Goal: Find specific page/section: Find specific page/section

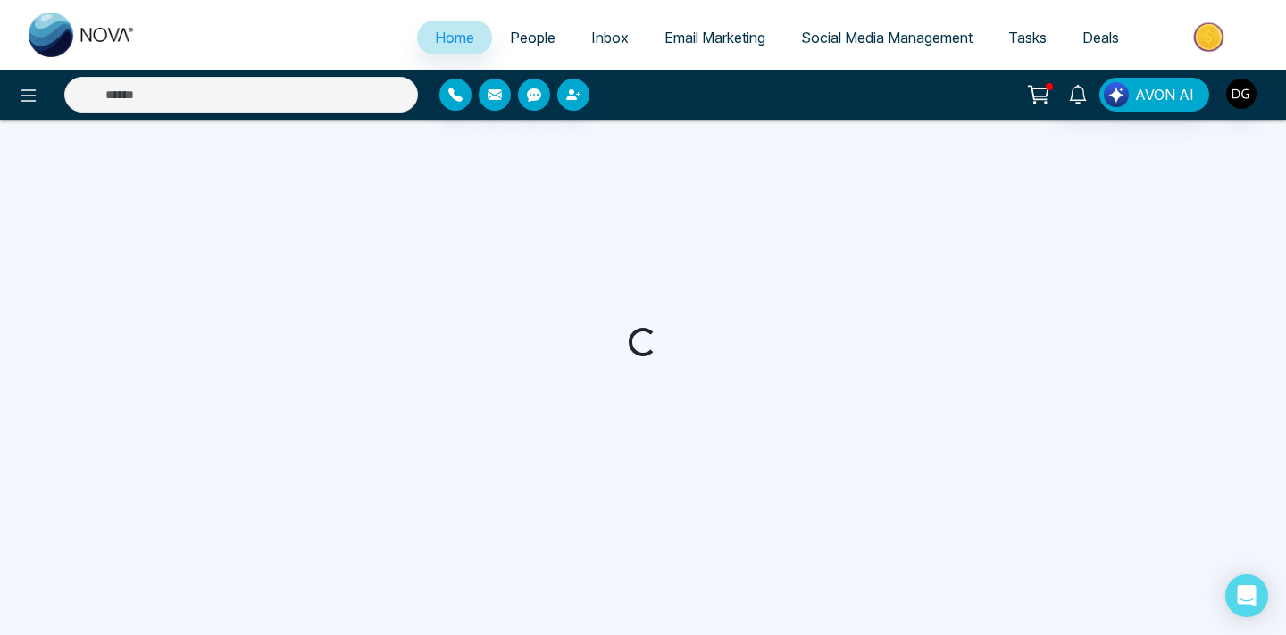
select select "*"
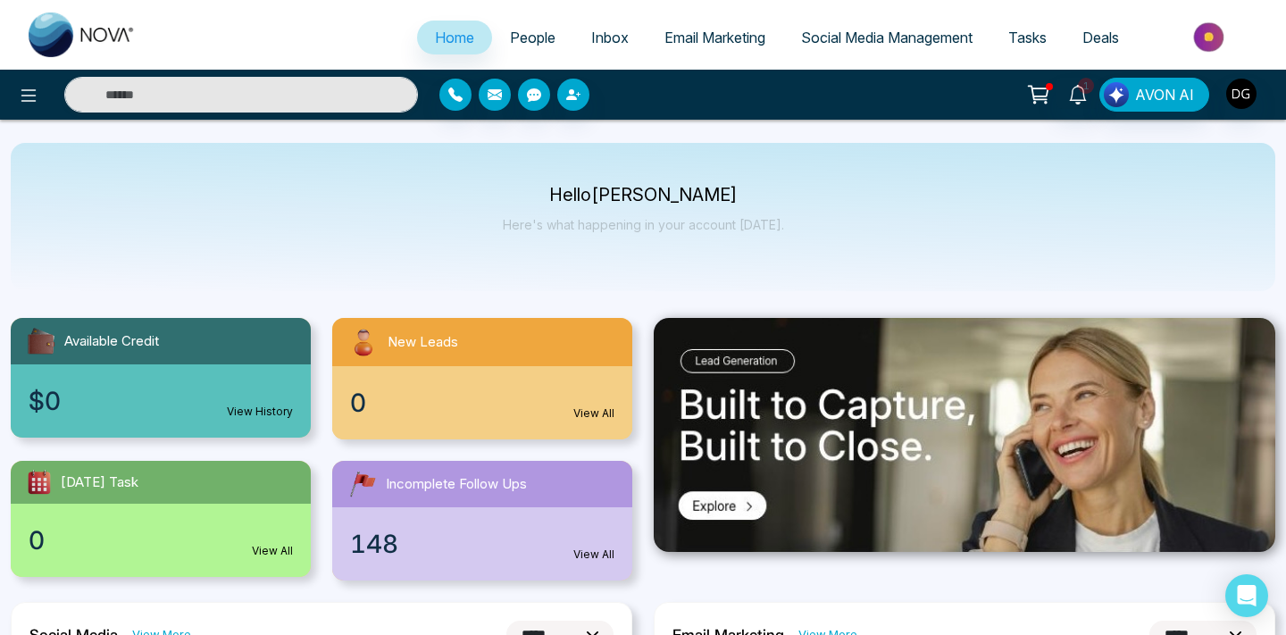
click at [523, 35] on span "People" at bounding box center [533, 38] width 46 height 18
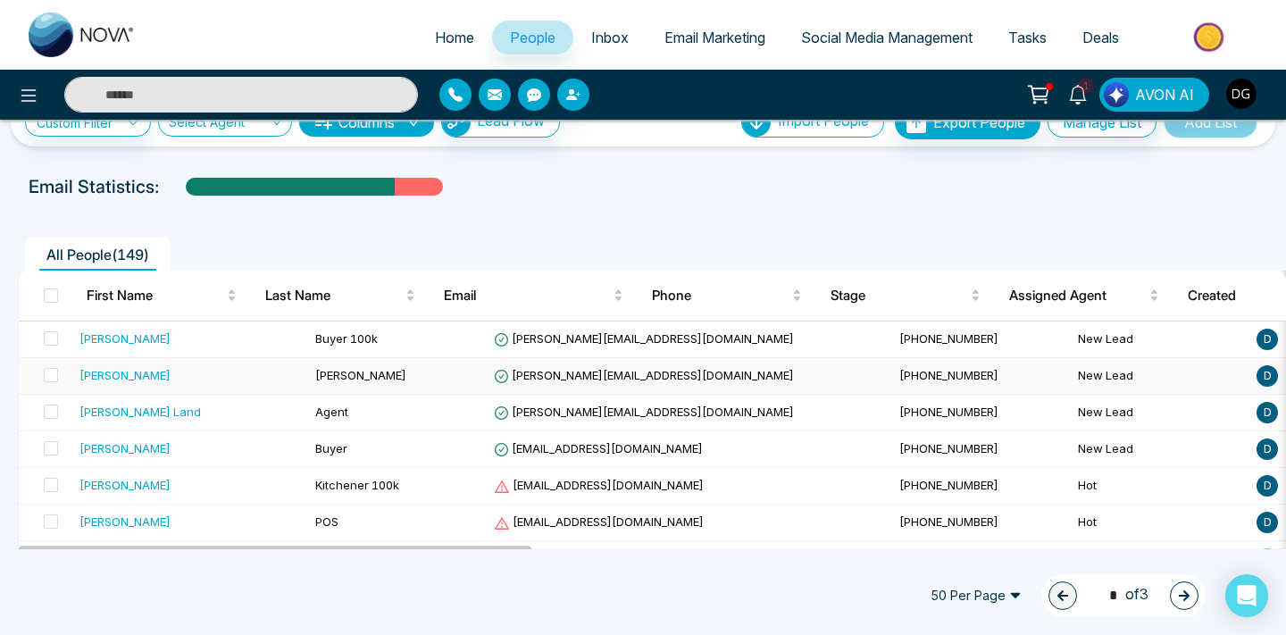
scroll to position [46, 0]
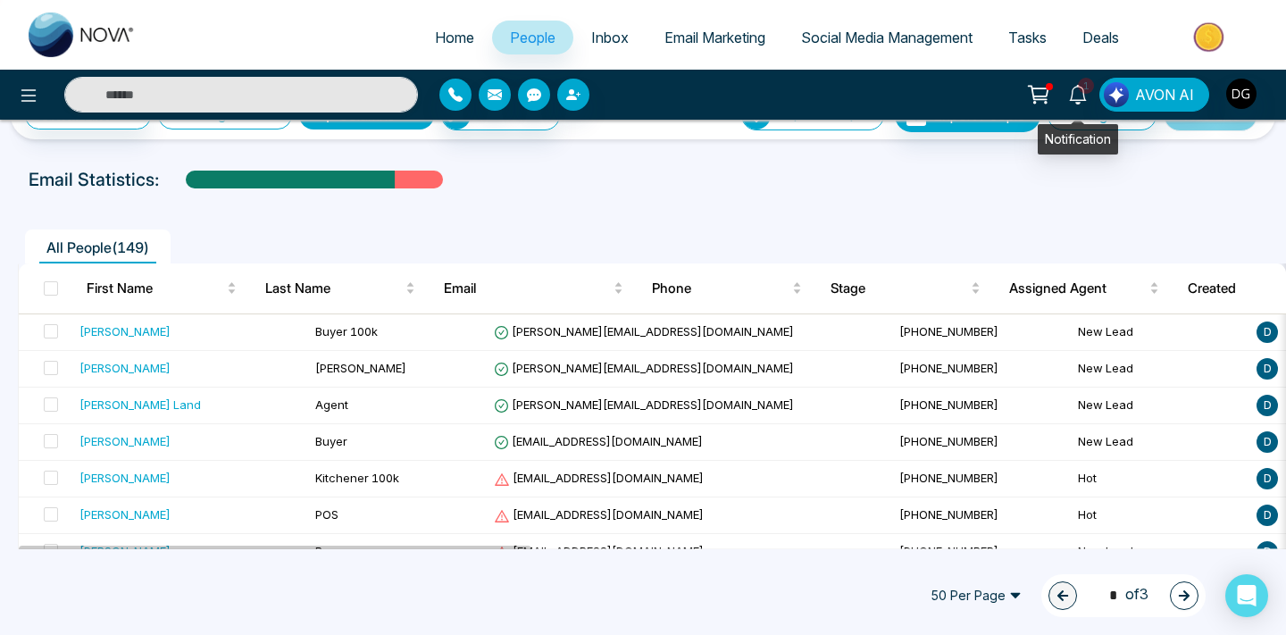
click at [1074, 96] on icon at bounding box center [1078, 95] width 20 height 20
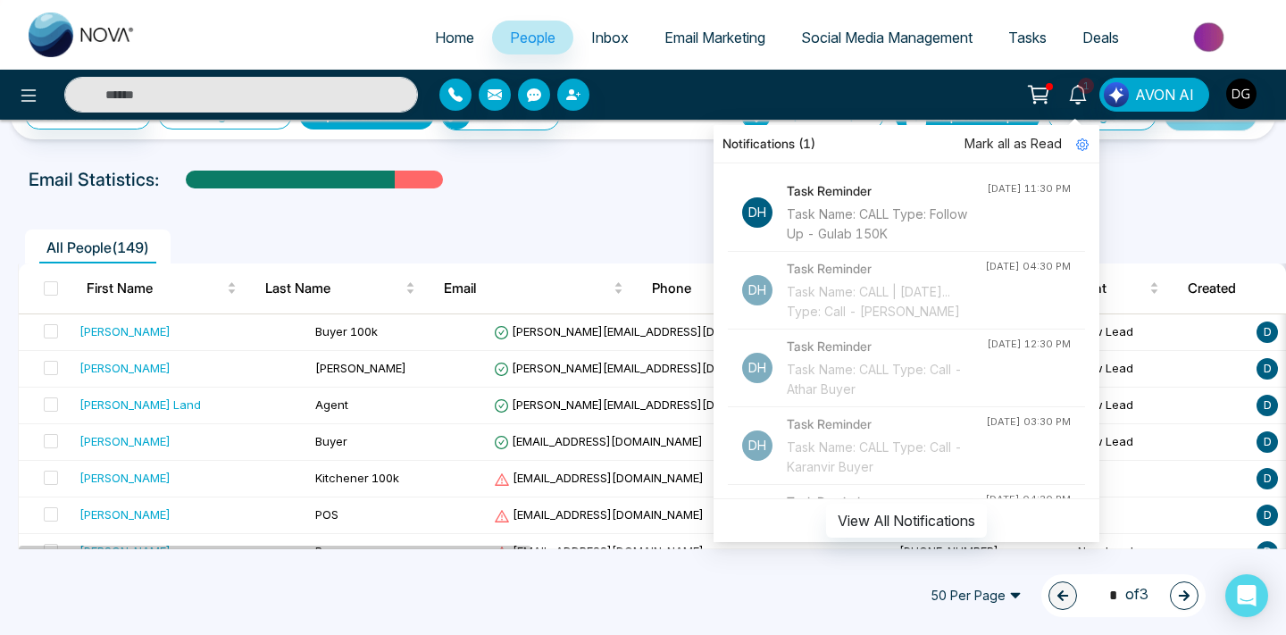
click at [643, 178] on div "Email Statistics:" at bounding box center [435, 179] width 812 height 27
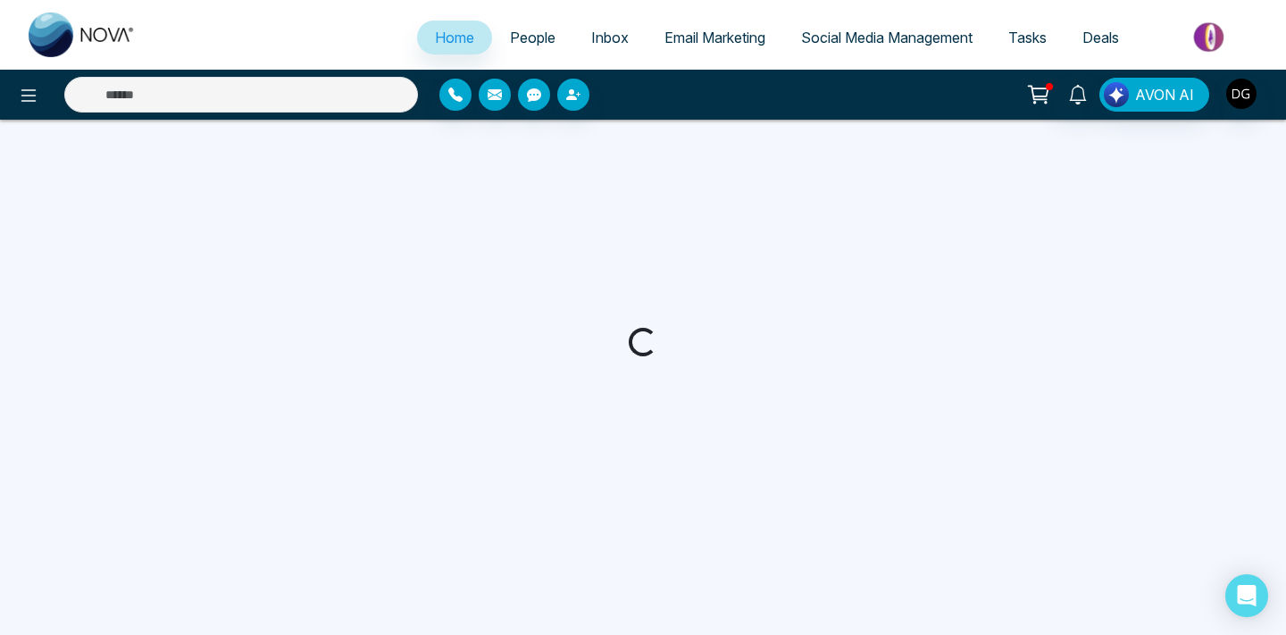
select select "*"
